Goal: Task Accomplishment & Management: Use online tool/utility

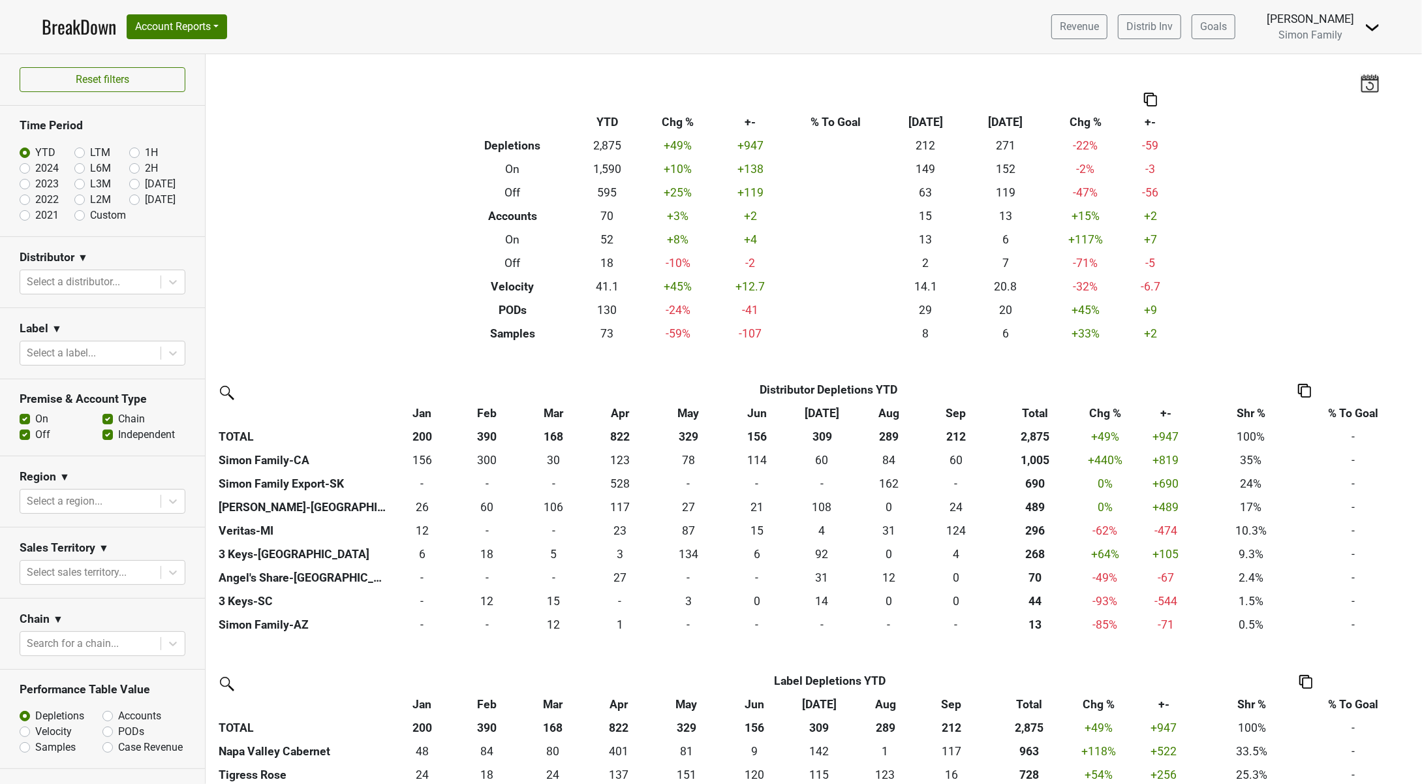
click at [80, 26] on link "BreakDown" at bounding box center [79, 26] width 74 height 27
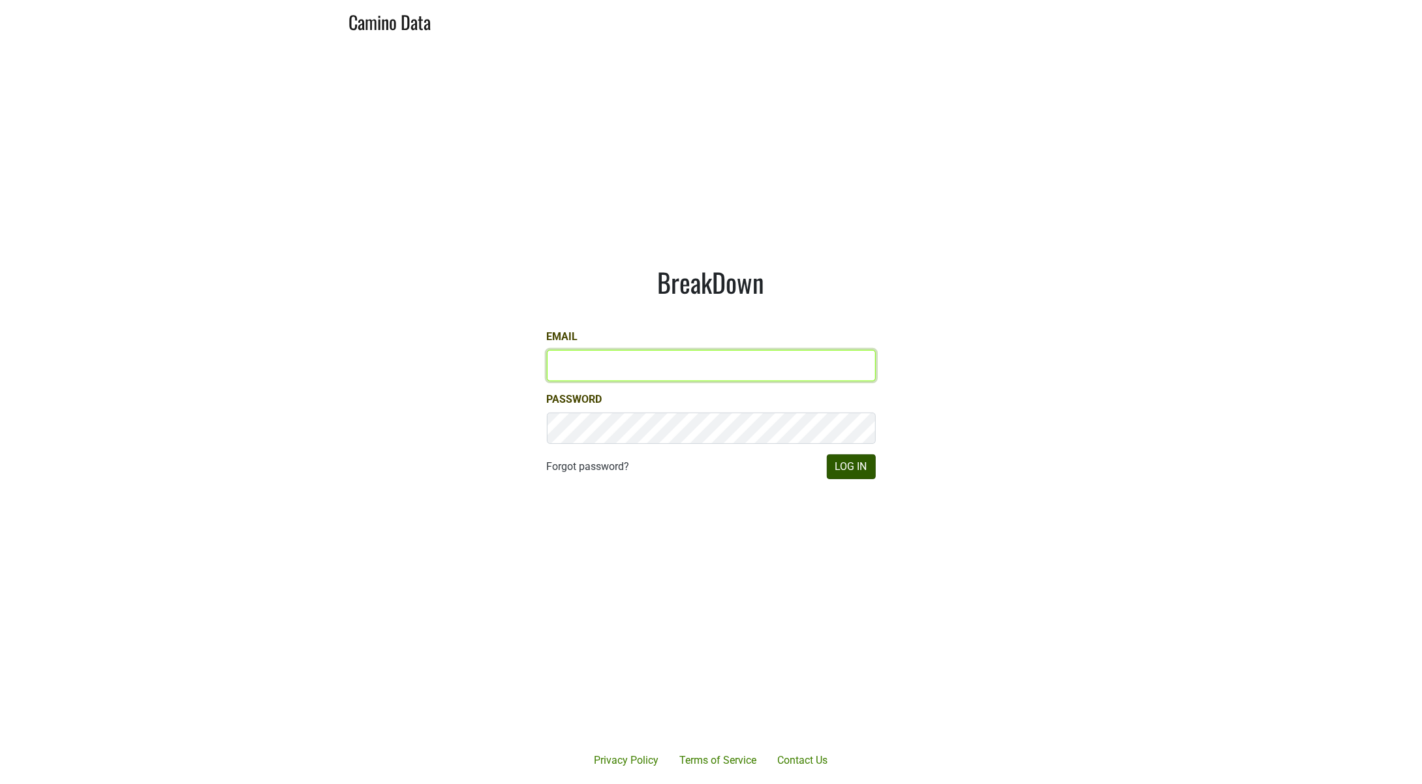
type input "[PERSON_NAME][EMAIL_ADDRESS][DOMAIN_NAME]"
click at [859, 469] on button "Log In" at bounding box center [851, 466] width 49 height 25
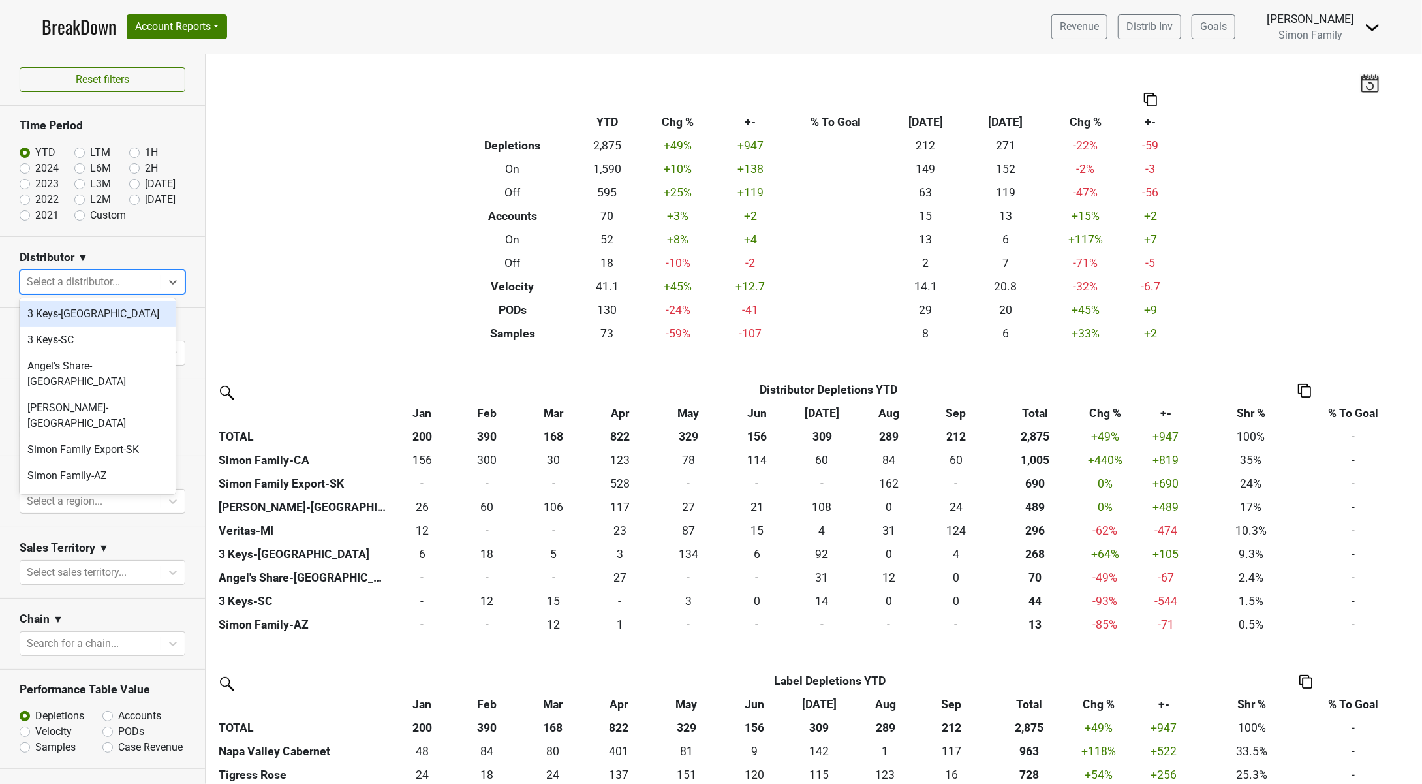
click at [65, 279] on div at bounding box center [90, 282] width 127 height 18
click at [91, 497] on div "Veritas-MI" at bounding box center [98, 510] width 156 height 26
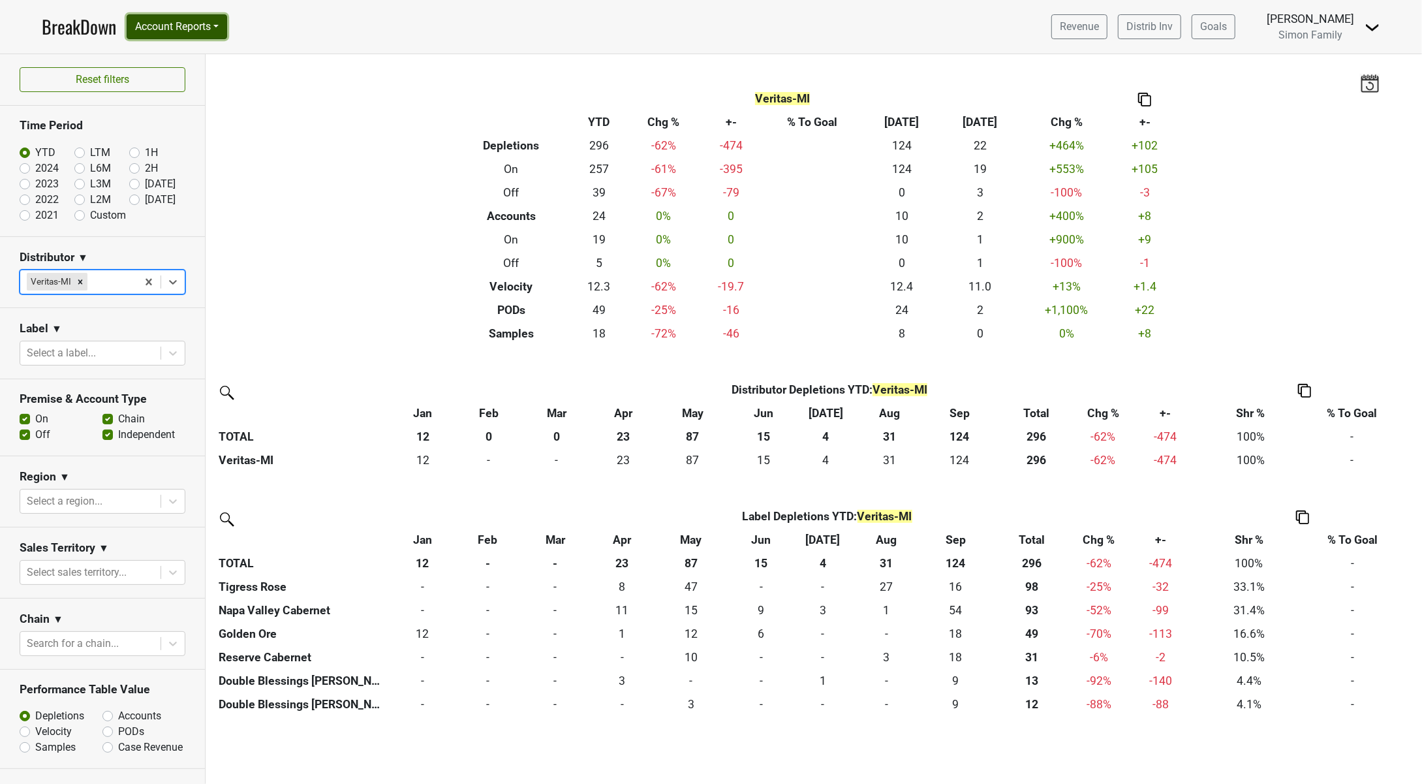
click at [214, 23] on button "Account Reports" at bounding box center [177, 26] width 101 height 25
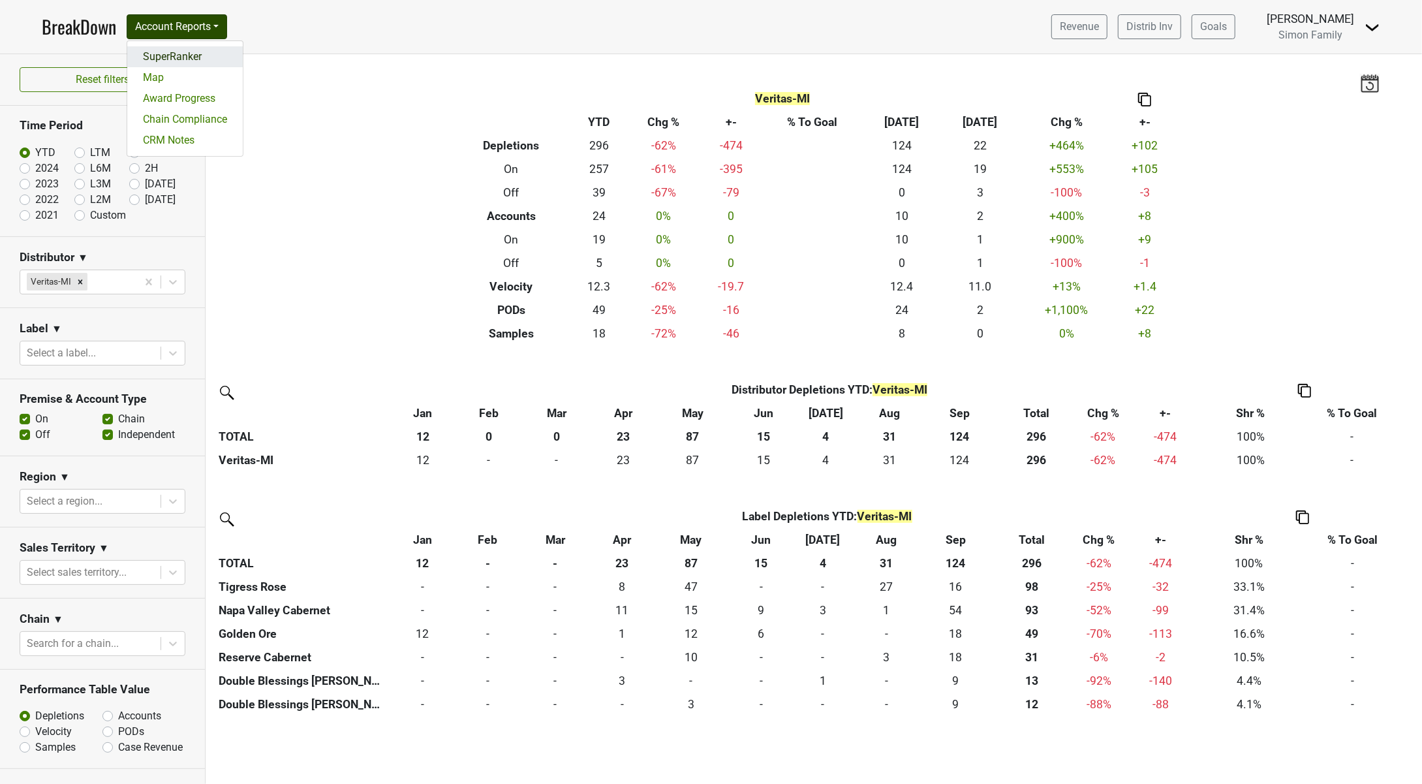
click at [215, 57] on link "SuperRanker" at bounding box center [185, 56] width 116 height 21
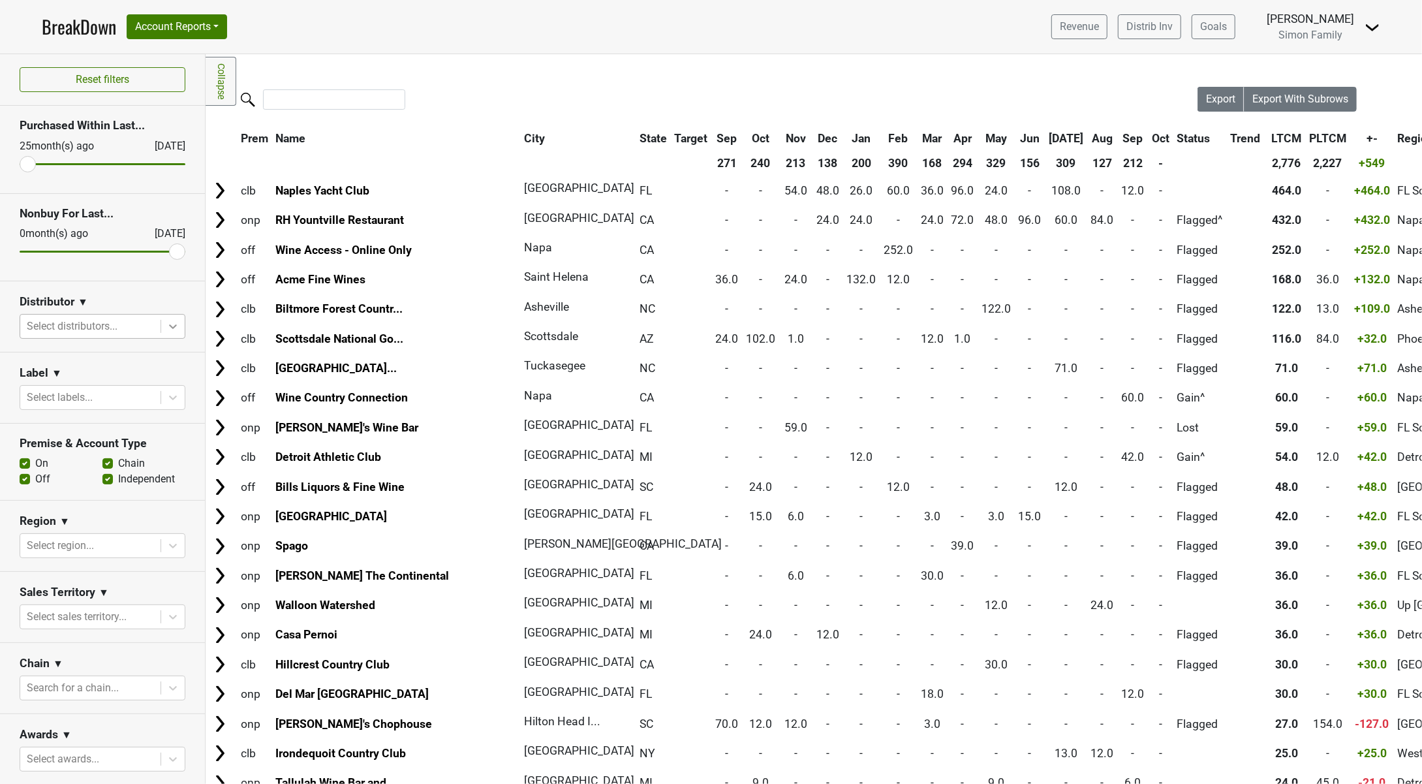
click at [166, 327] on icon at bounding box center [172, 326] width 13 height 13
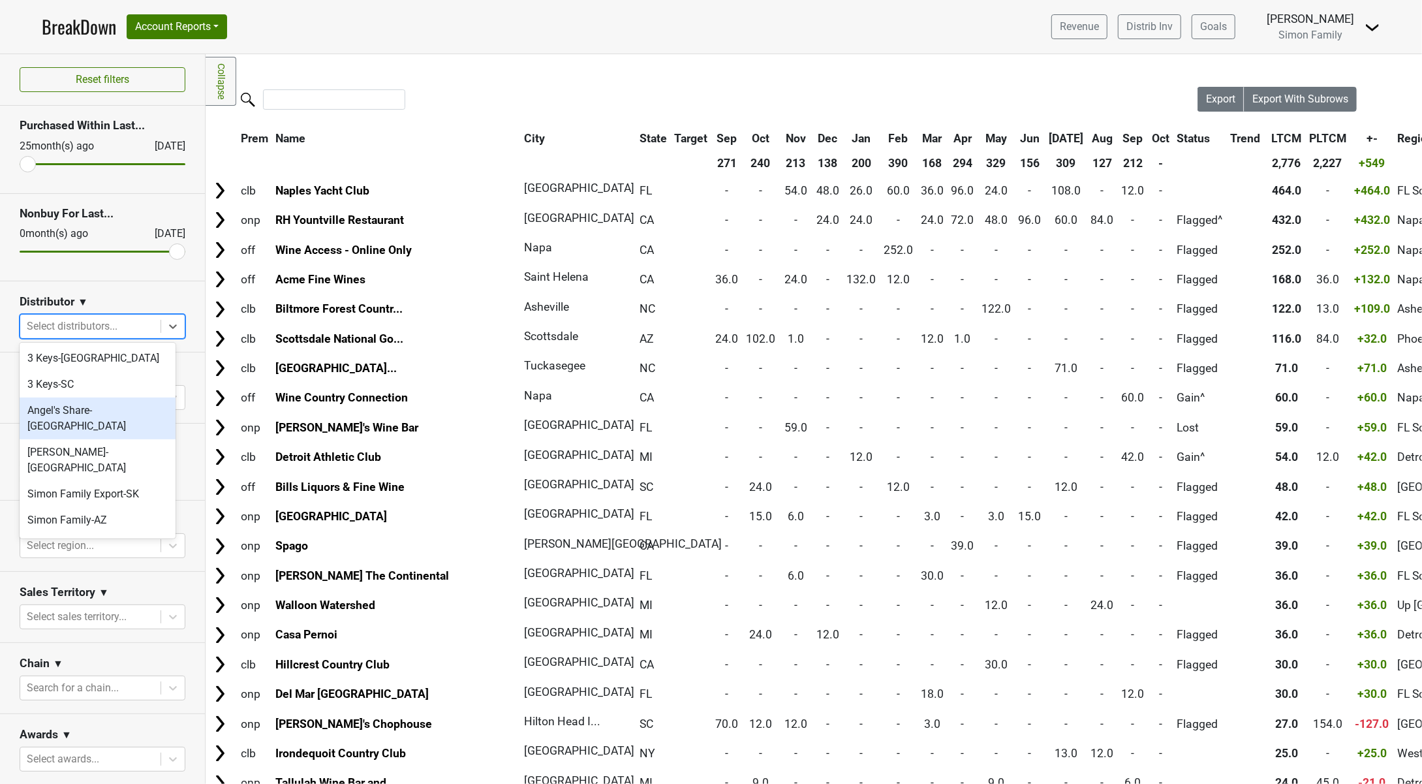
scroll to position [18, 0]
click at [112, 541] on div "Veritas-MI" at bounding box center [98, 554] width 156 height 26
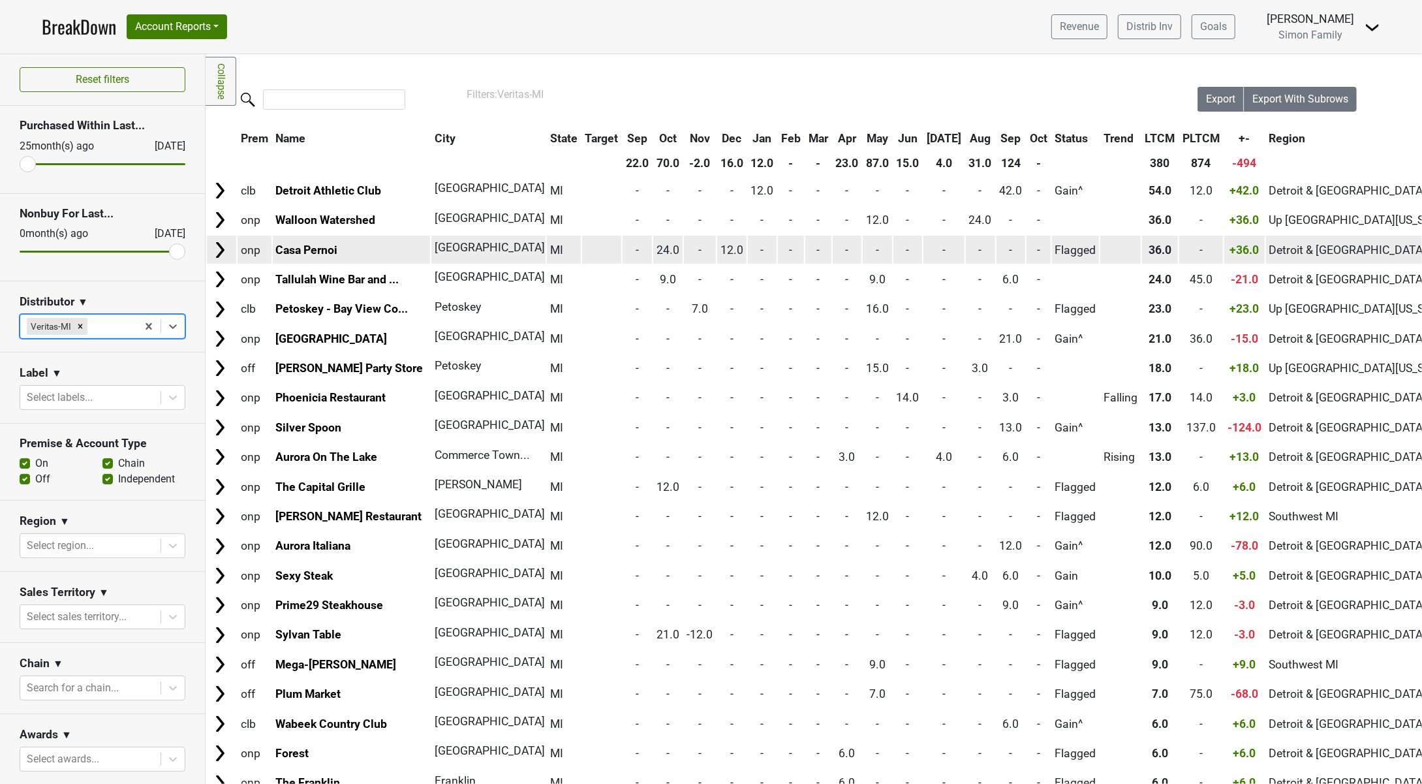
click at [222, 249] on img at bounding box center [220, 250] width 20 height 20
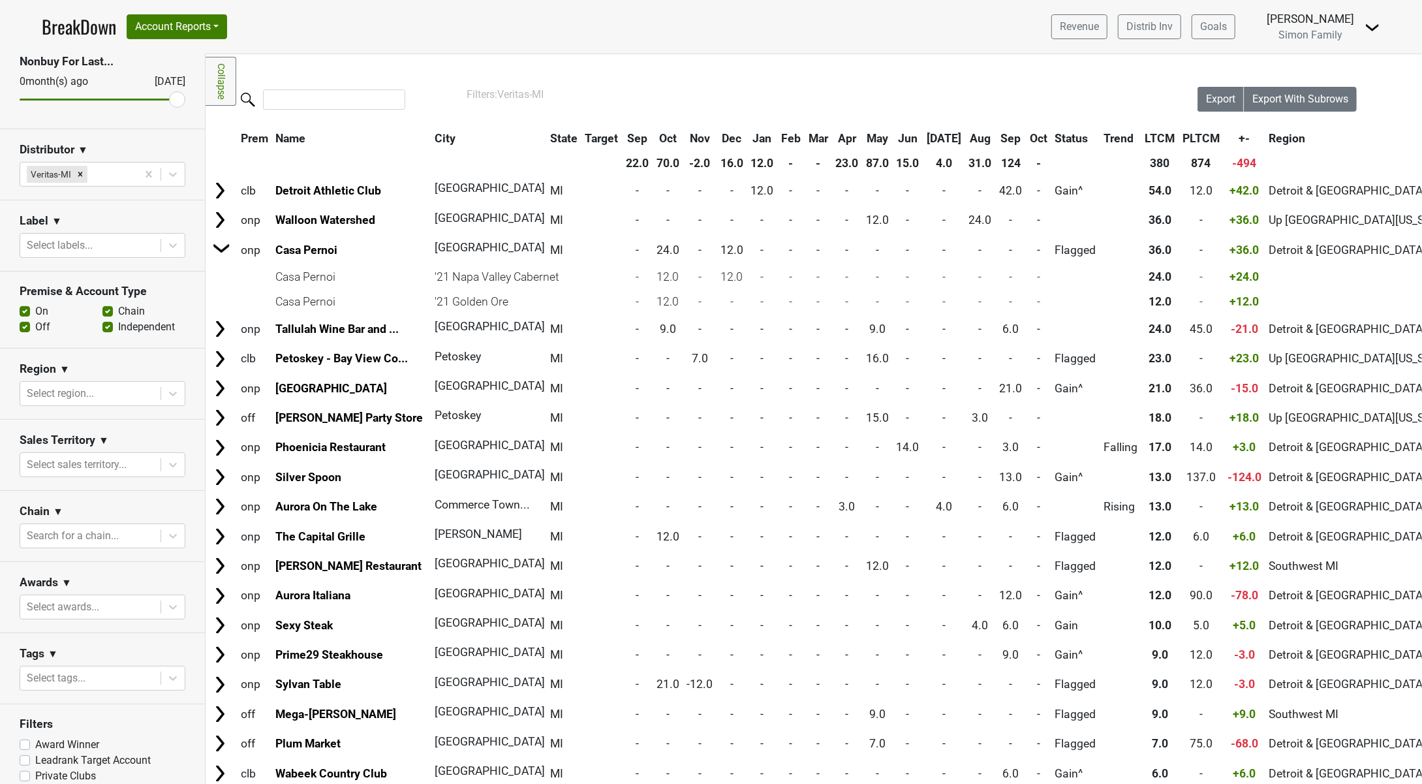
scroll to position [163, 0]
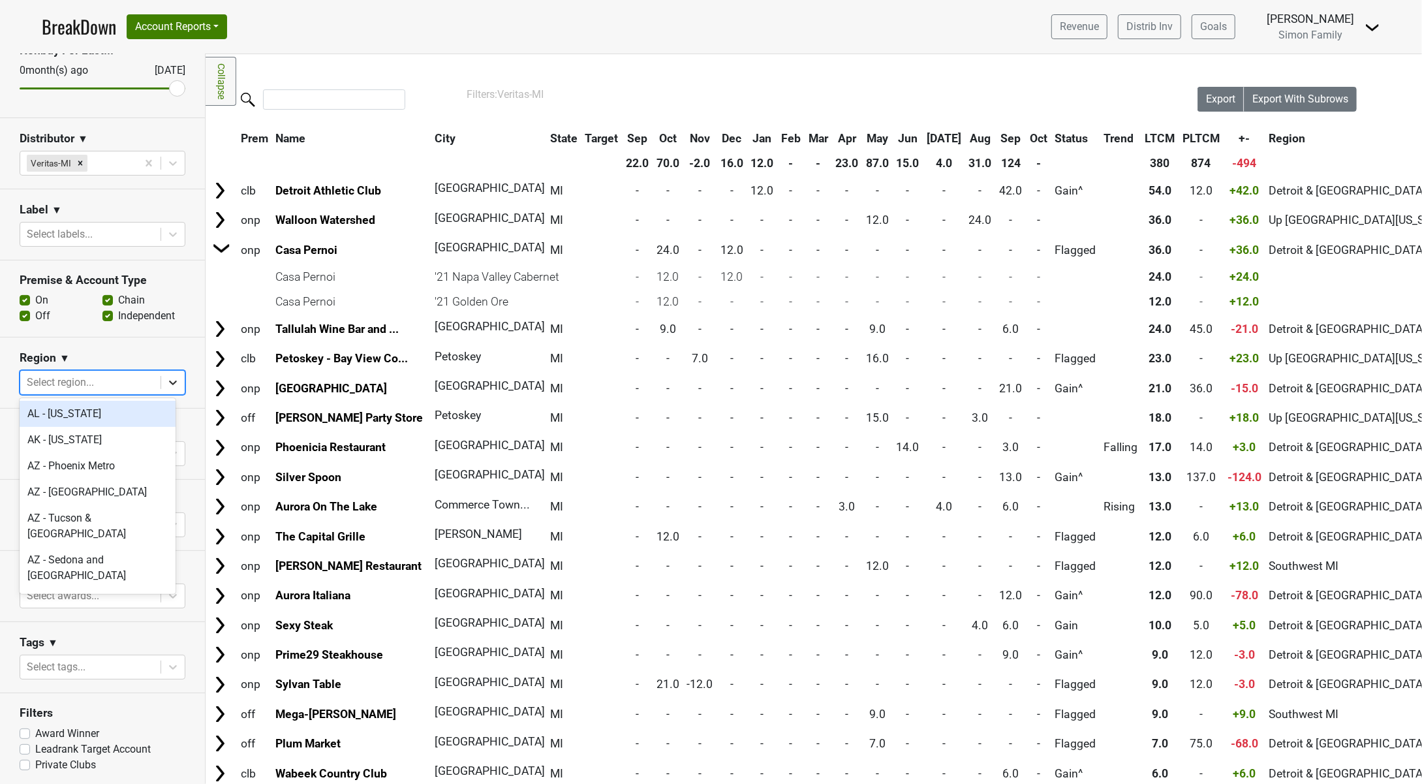
click at [166, 383] on icon at bounding box center [172, 382] width 13 height 13
click at [151, 351] on div "Region ▼" at bounding box center [103, 360] width 166 height 20
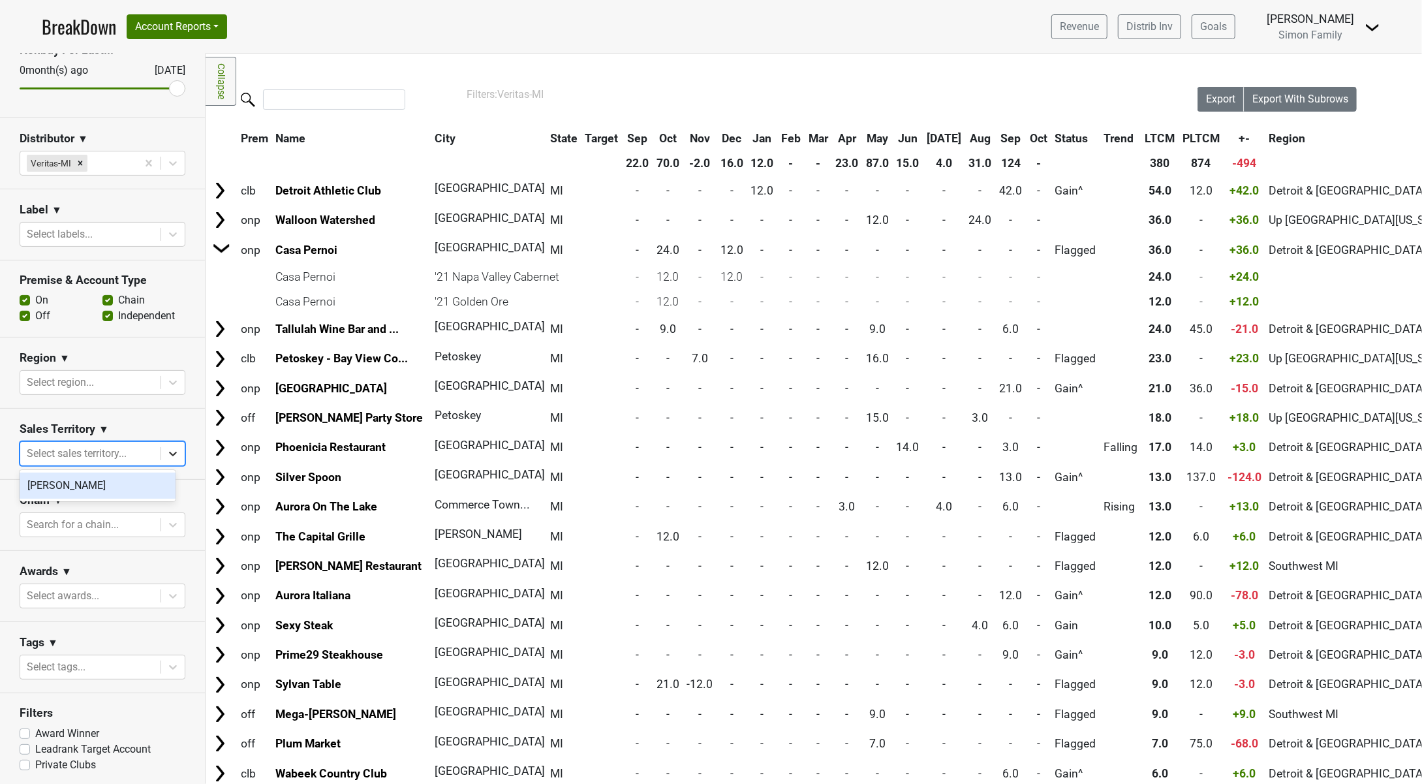
click at [166, 456] on icon at bounding box center [172, 453] width 13 height 13
click at [166, 454] on icon at bounding box center [172, 453] width 13 height 13
click at [95, 452] on div at bounding box center [90, 453] width 127 height 18
click at [142, 422] on div "Sales Territory ▼" at bounding box center [103, 432] width 166 height 20
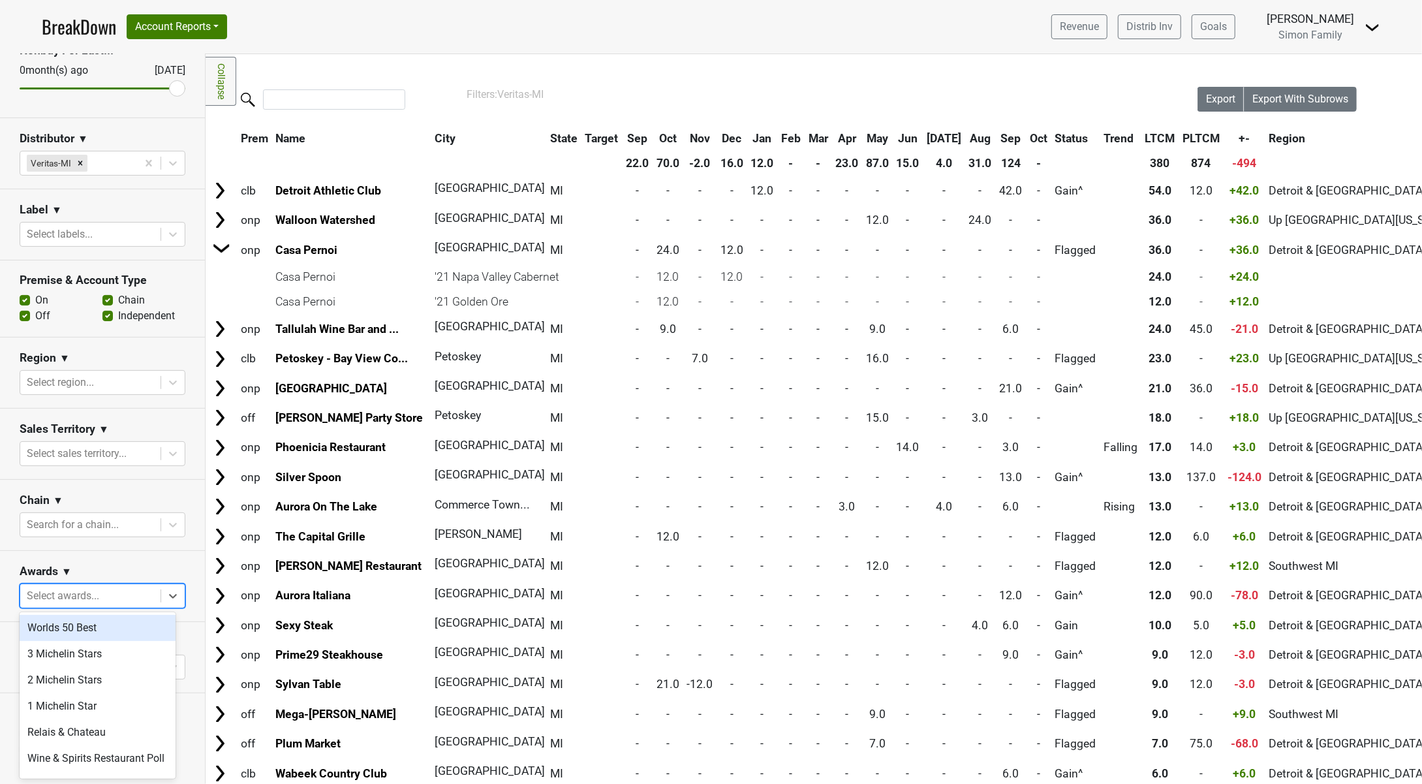
click at [107, 598] on div at bounding box center [90, 596] width 127 height 18
click at [132, 558] on section "Awards ▼ option Worlds 50 Best focused, 1 of 22. 22 results available. Use Up a…" at bounding box center [102, 586] width 205 height 71
